Goal: Task Accomplishment & Management: Manage account settings

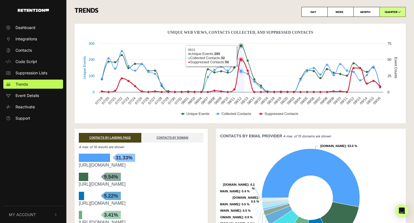
click at [242, 61] on icon "Unique Web Views, Contacts Collected, And Suppressed Contacts" at bounding box center [241, 59] width 3 height 3
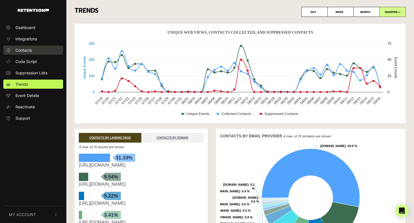
click at [33, 49] on link "Contacts" at bounding box center [33, 50] width 60 height 9
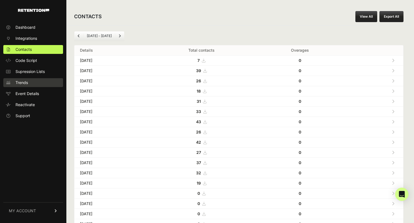
click at [39, 85] on link "Trends" at bounding box center [33, 82] width 60 height 9
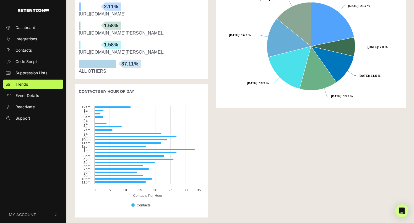
scroll to position [311, 0]
click at [27, 72] on span "Suppression Lists" at bounding box center [31, 73] width 32 height 6
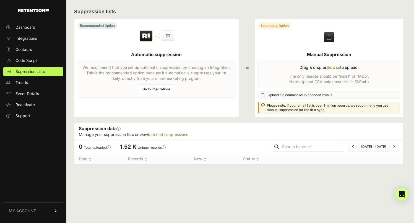
click at [165, 90] on link "Go to integrations" at bounding box center [156, 89] width 35 height 9
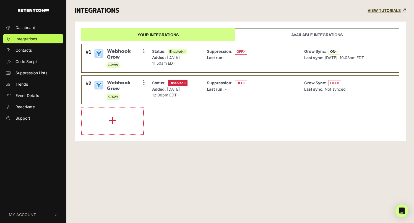
click at [275, 34] on link "Available integrations" at bounding box center [317, 34] width 164 height 13
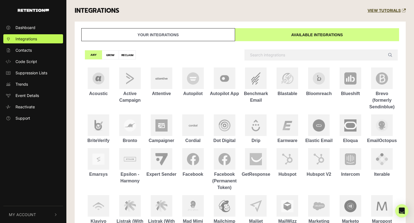
click at [199, 34] on link "Your integrations" at bounding box center [158, 34] width 154 height 13
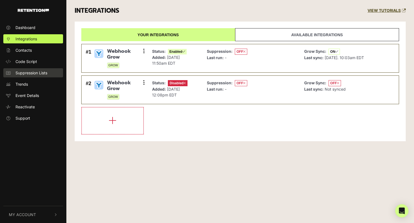
click at [32, 74] on span "Suppression Lists" at bounding box center [31, 73] width 32 height 6
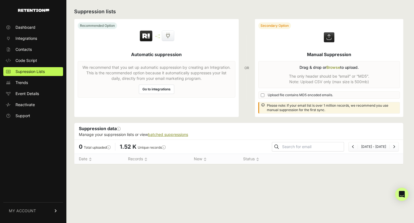
click at [169, 136] on link "batched suppressions" at bounding box center [168, 134] width 40 height 5
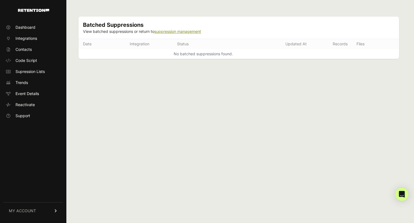
click at [172, 30] on link "suppression management" at bounding box center [177, 31] width 47 height 5
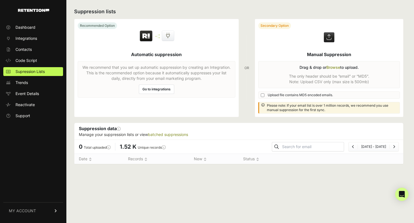
click at [226, 17] on div "Suppression lists Recommended Option Automatic suppression We recommend that yo…" at bounding box center [238, 111] width 345 height 223
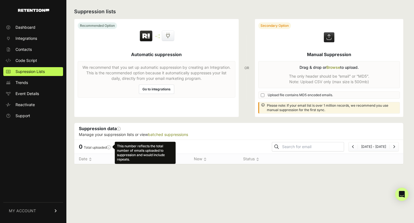
click at [131, 146] on div "This number reflects the total number of emails uploaded to suppression and wou…" at bounding box center [145, 153] width 61 height 22
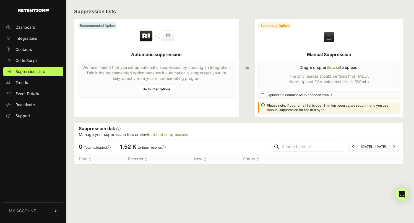
click at [132, 148] on span "1.52 K" at bounding box center [128, 147] width 17 height 7
click at [131, 147] on span "1.52 K" at bounding box center [128, 147] width 17 height 7
